Goal: Task Accomplishment & Management: Manage account settings

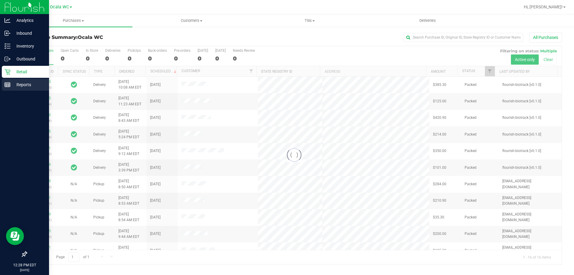
click at [26, 89] on div "Reports" at bounding box center [25, 85] width 47 height 12
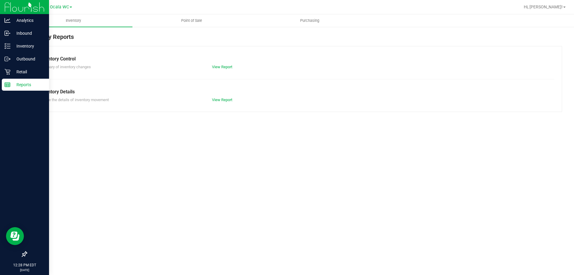
click at [26, 86] on p "Reports" at bounding box center [28, 84] width 36 height 7
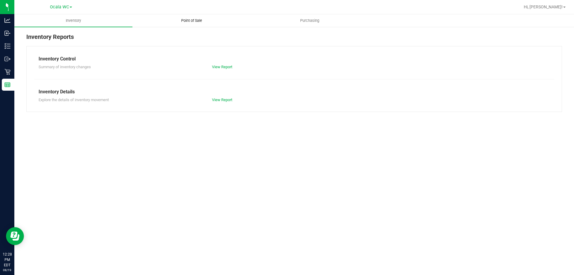
click at [195, 20] on span "Point of Sale" at bounding box center [191, 20] width 37 height 5
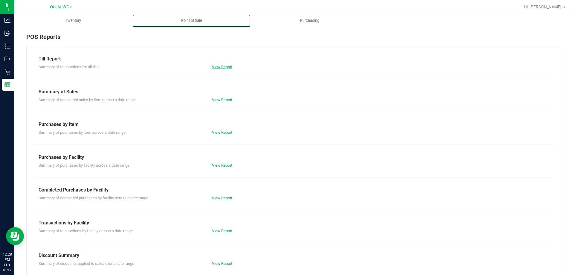
click at [228, 68] on link "View Report" at bounding box center [222, 67] width 20 height 4
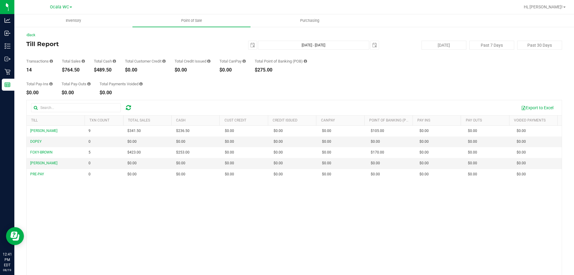
click at [215, 97] on div "Back Till Report 2025-08-19 Aug 19, 2025 - Aug 19, 2025 2025-08-19 Today Past 7…" at bounding box center [293, 172] width 535 height 281
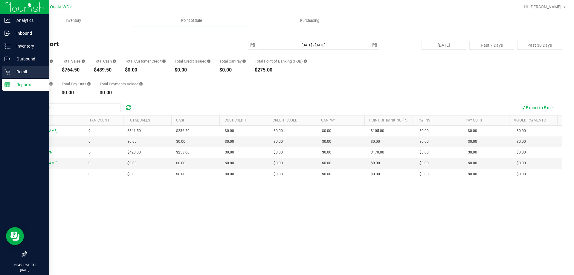
click at [29, 78] on link "Retail" at bounding box center [24, 72] width 49 height 13
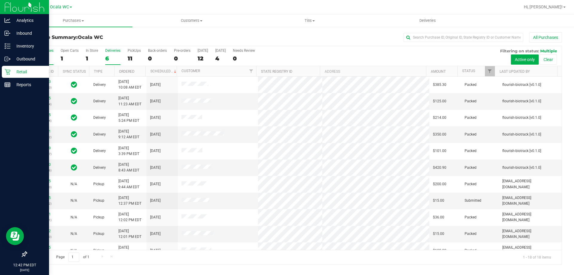
click at [110, 59] on div "6" at bounding box center [112, 58] width 15 height 7
click at [0, 0] on input "Deliveries 6" at bounding box center [0, 0] width 0 height 0
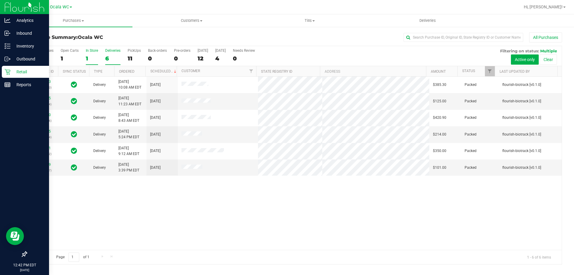
click at [93, 57] on div "1" at bounding box center [92, 58] width 12 height 7
click at [0, 0] on input "In Store 1" at bounding box center [0, 0] width 0 height 0
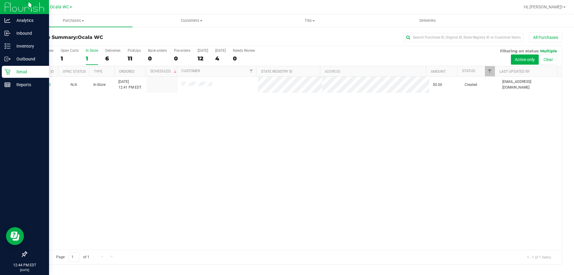
click at [358, 186] on div "11813163 N/A In-Store 8/19/2025 12:41 PM EDT $0.00 Created mhern@liveparallel.c…" at bounding box center [294, 162] width 535 height 173
click at [7, 40] on div "Inventory" at bounding box center [25, 46] width 47 height 12
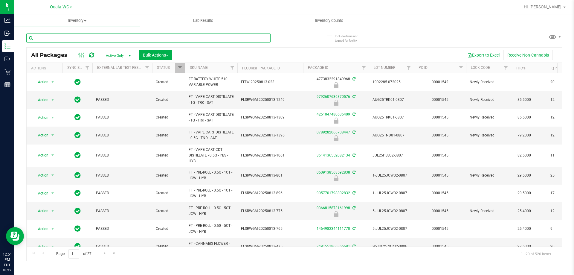
click at [87, 36] on input "text" at bounding box center [148, 37] width 244 height 9
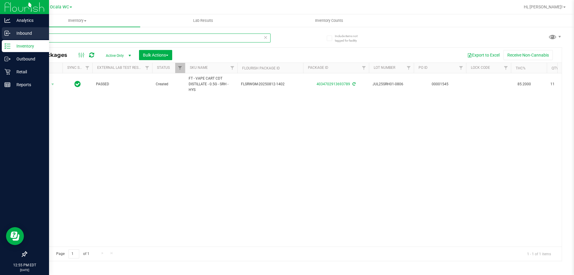
type input "srh"
click at [21, 34] on p "Inbound" at bounding box center [28, 33] width 36 height 7
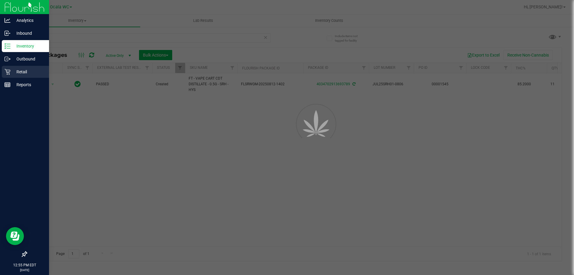
click at [11, 71] on p "Retail" at bounding box center [28, 71] width 36 height 7
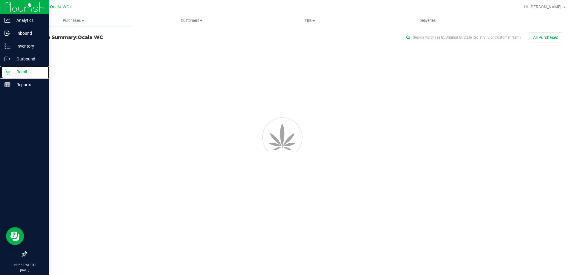
click at [11, 71] on p "Retail" at bounding box center [28, 71] width 36 height 7
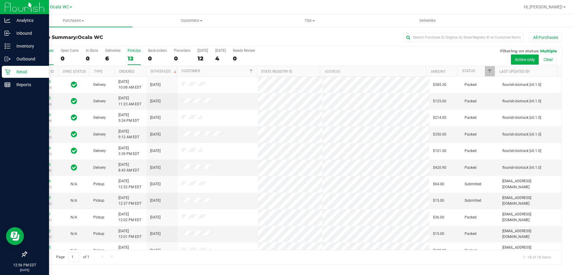
click at [136, 54] on label "PickUps 12" at bounding box center [134, 56] width 13 height 16
click at [0, 0] on input "PickUps 12" at bounding box center [0, 0] width 0 height 0
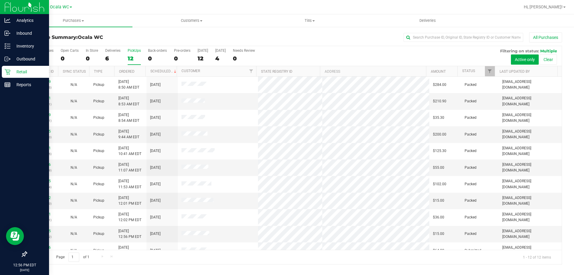
scroll to position [25, 0]
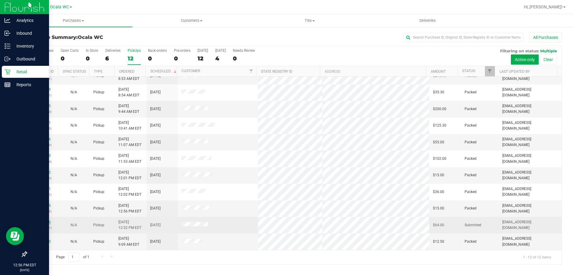
click at [39, 220] on link "11813236" at bounding box center [42, 222] width 17 height 4
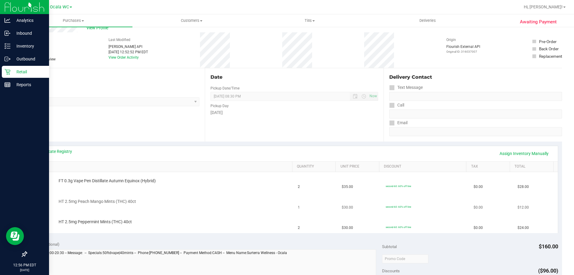
scroll to position [30, 0]
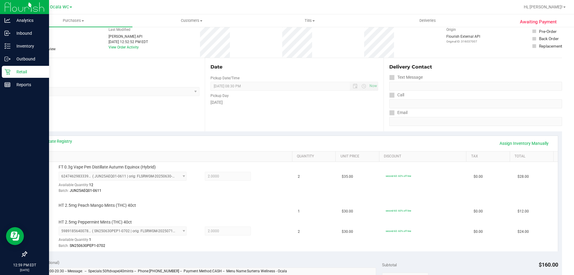
click at [496, 44] on div "# 11813236 BioTrack ID: - Submitted Needs review Last Modified Jane API Aug 19,…" at bounding box center [293, 40] width 535 height 36
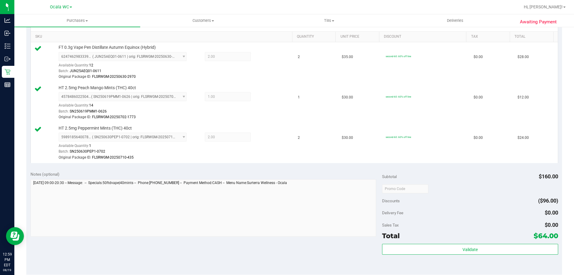
scroll to position [239, 0]
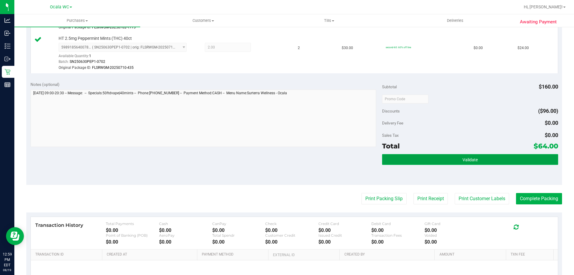
click at [441, 158] on button "Validate" at bounding box center [470, 159] width 176 height 11
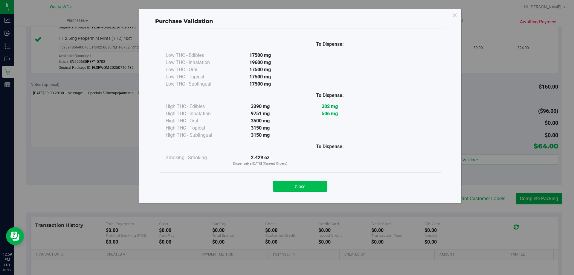
click at [291, 185] on button "Close" at bounding box center [300, 186] width 54 height 11
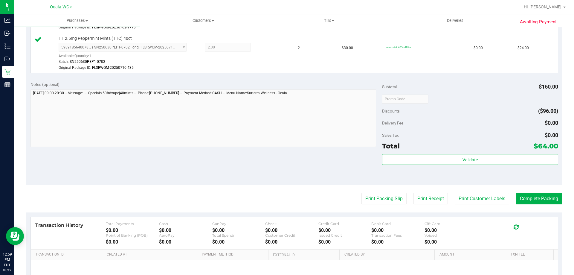
click at [473, 133] on div "Sales Tax $0.00" at bounding box center [470, 135] width 176 height 11
click at [534, 200] on button "Complete Packing" at bounding box center [539, 198] width 46 height 11
click at [369, 204] on button "Print Packing Slip" at bounding box center [378, 198] width 45 height 11
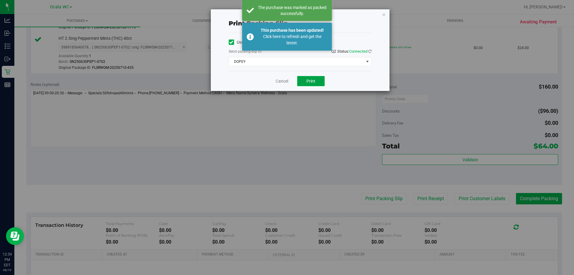
click at [307, 77] on button "Print" at bounding box center [310, 81] width 27 height 10
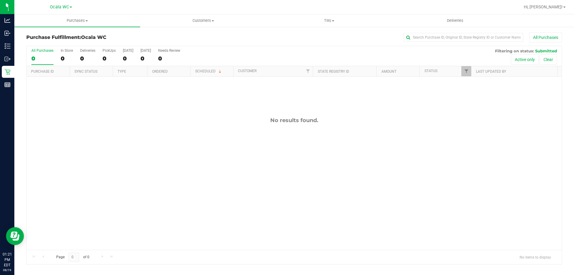
click at [370, 214] on div "No results found." at bounding box center [294, 182] width 535 height 213
